Goal: Task Accomplishment & Management: Manage account settings

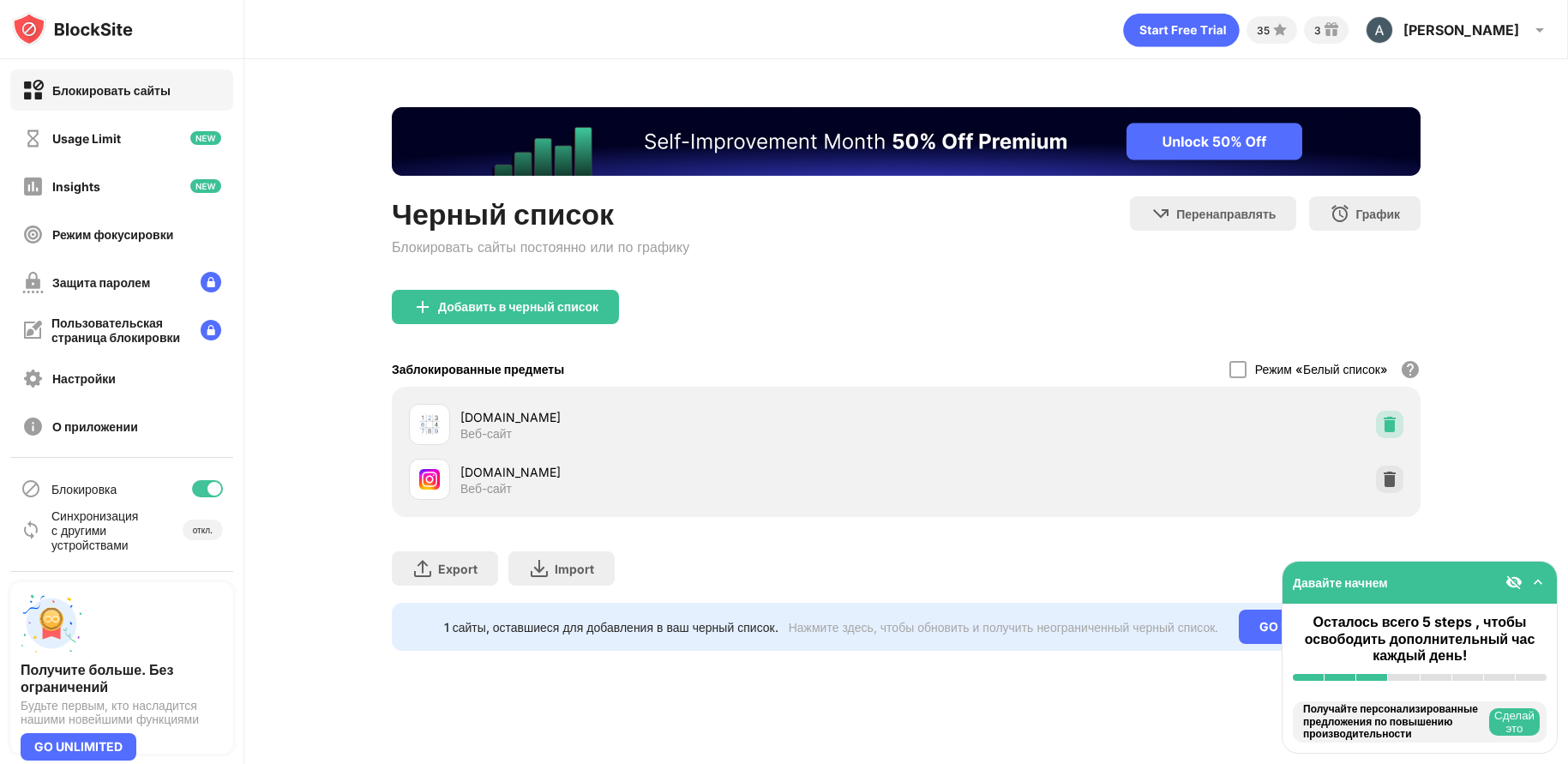
click at [1393, 426] on img at bounding box center [1389, 425] width 17 height 17
